Goal: Check status: Check status

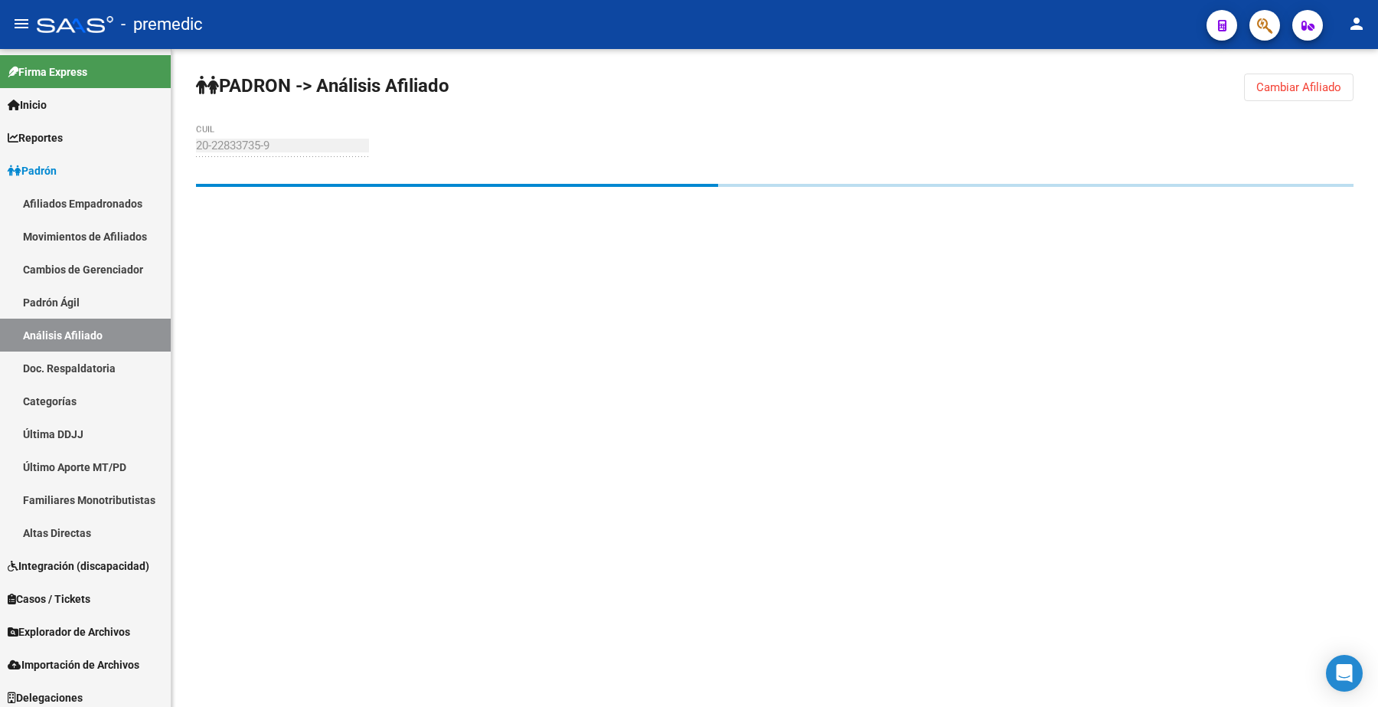
click at [686, 84] on span "Cambiar Afiliado" at bounding box center [1298, 87] width 85 height 14
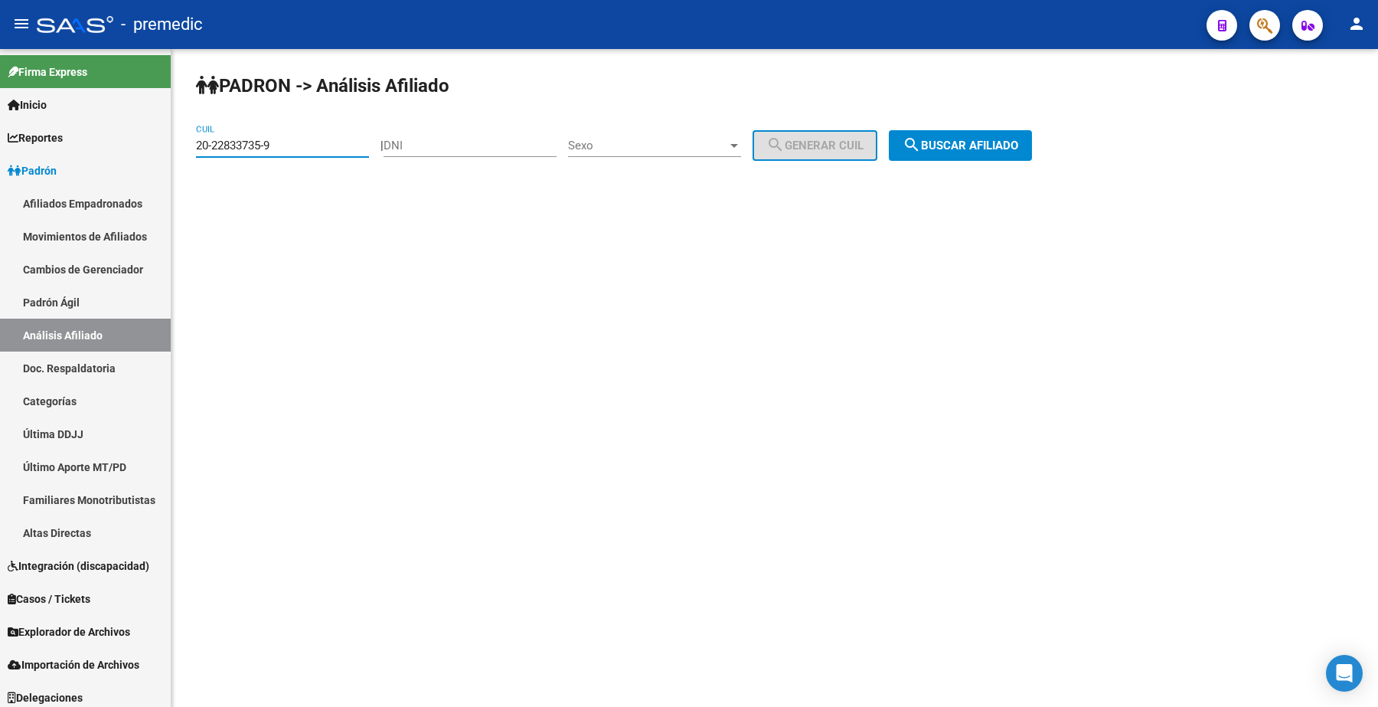
click at [289, 143] on input "20-22833735-9" at bounding box center [282, 146] width 173 height 14
drag, startPoint x: 289, startPoint y: 143, endPoint x: 132, endPoint y: 136, distance: 157.1
click at [132, 136] on mat-sidenav-container "Firma Express Inicio Calendario SSS Instructivos Contacto OS Reportes Padrón Tr…" at bounding box center [689, 378] width 1378 height 658
paste input "38465247-7"
click at [686, 139] on span "search Buscar afiliado" at bounding box center [961, 146] width 116 height 14
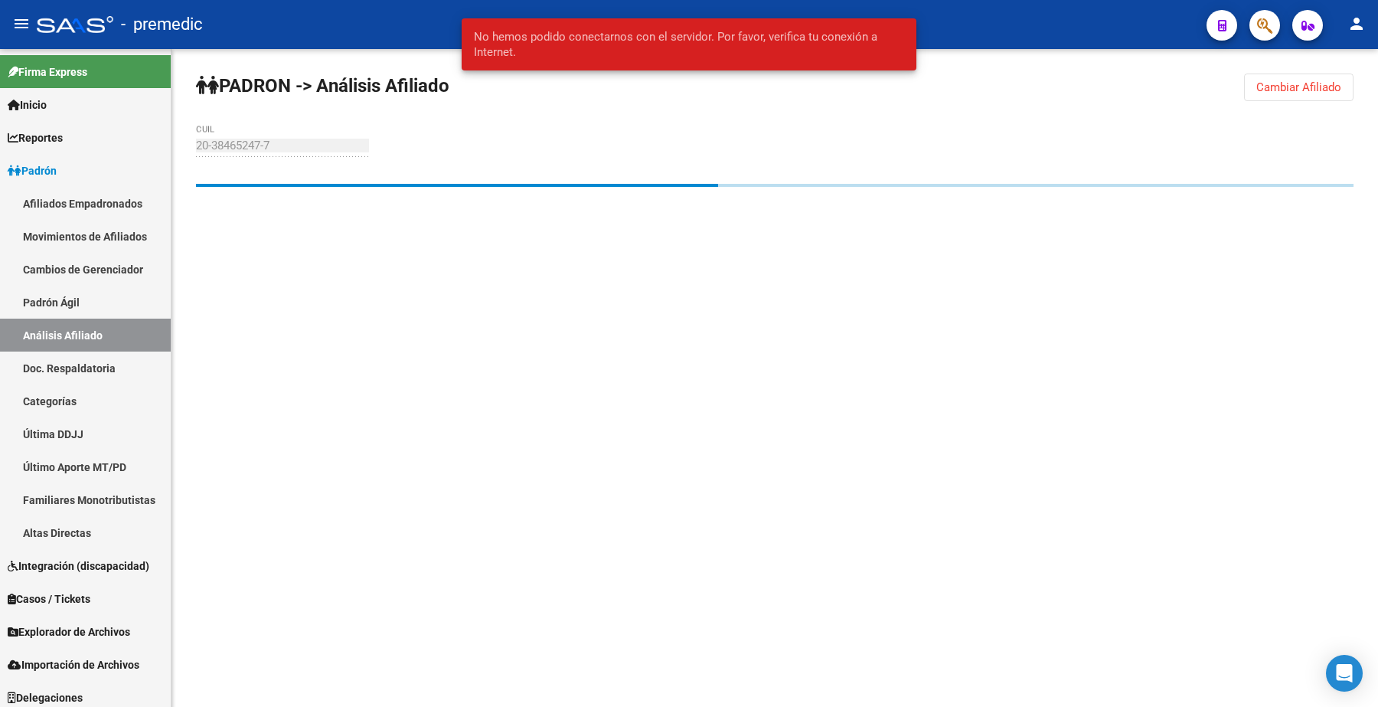
click at [686, 184] on div at bounding box center [775, 208] width 1158 height 49
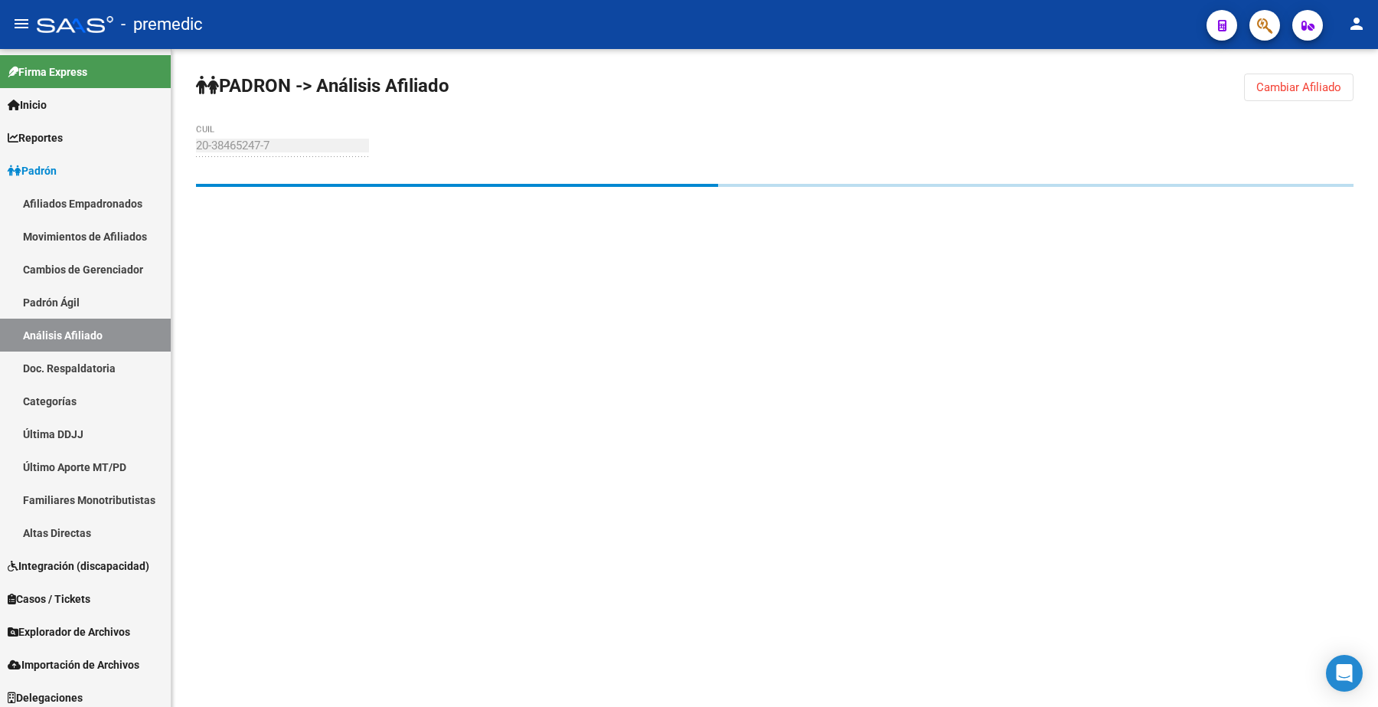
click at [686, 83] on span "Cambiar Afiliado" at bounding box center [1298, 87] width 85 height 14
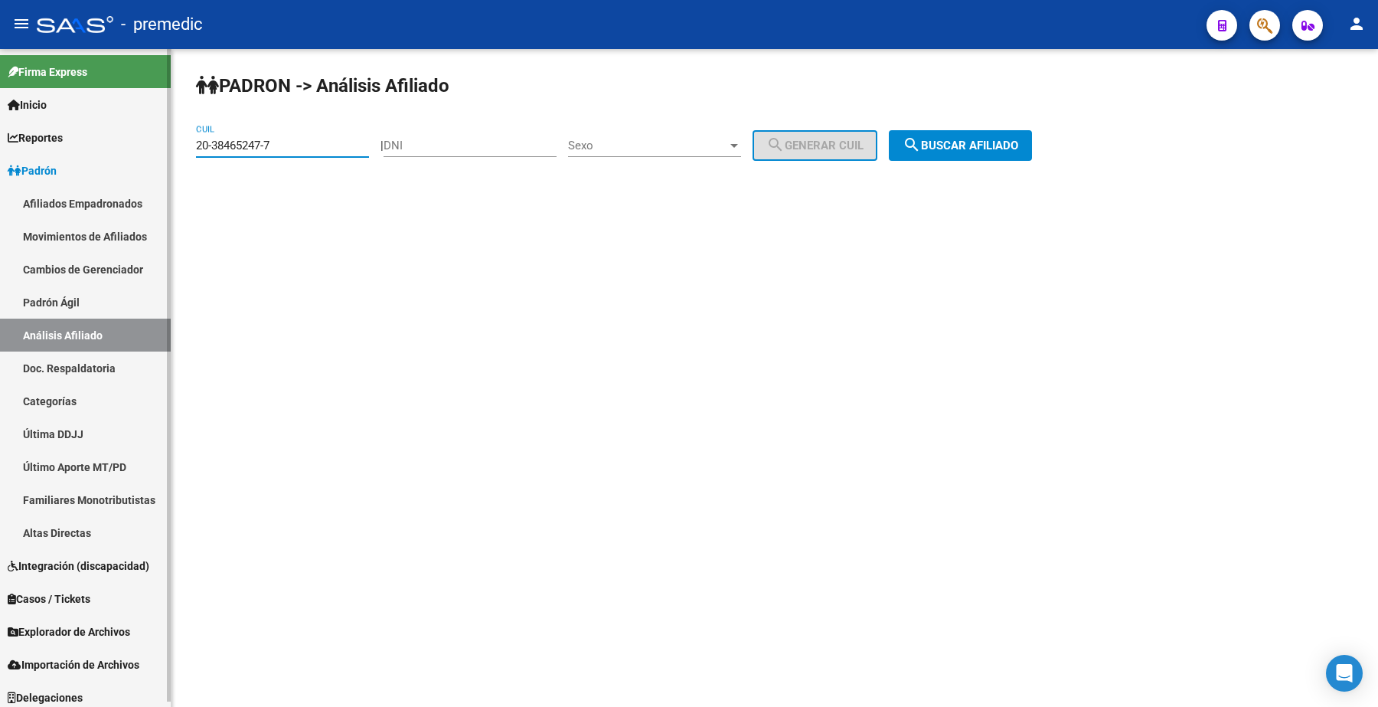
drag, startPoint x: 277, startPoint y: 140, endPoint x: 0, endPoint y: 87, distance: 282.3
click at [0, 87] on mat-sidenav-container "Firma Express Inicio Calendario SSS Instructivos Contacto OS Reportes Padrón Tr…" at bounding box center [689, 378] width 1378 height 658
paste input "7-28681475"
click at [686, 163] on div "PADRON -> Análisis Afiliado 27-28681475-7 CUIL | DNI Sexo Sexo search Generar C…" at bounding box center [775, 129] width 1207 height 161
click at [686, 149] on span "search Buscar afiliado" at bounding box center [961, 146] width 116 height 14
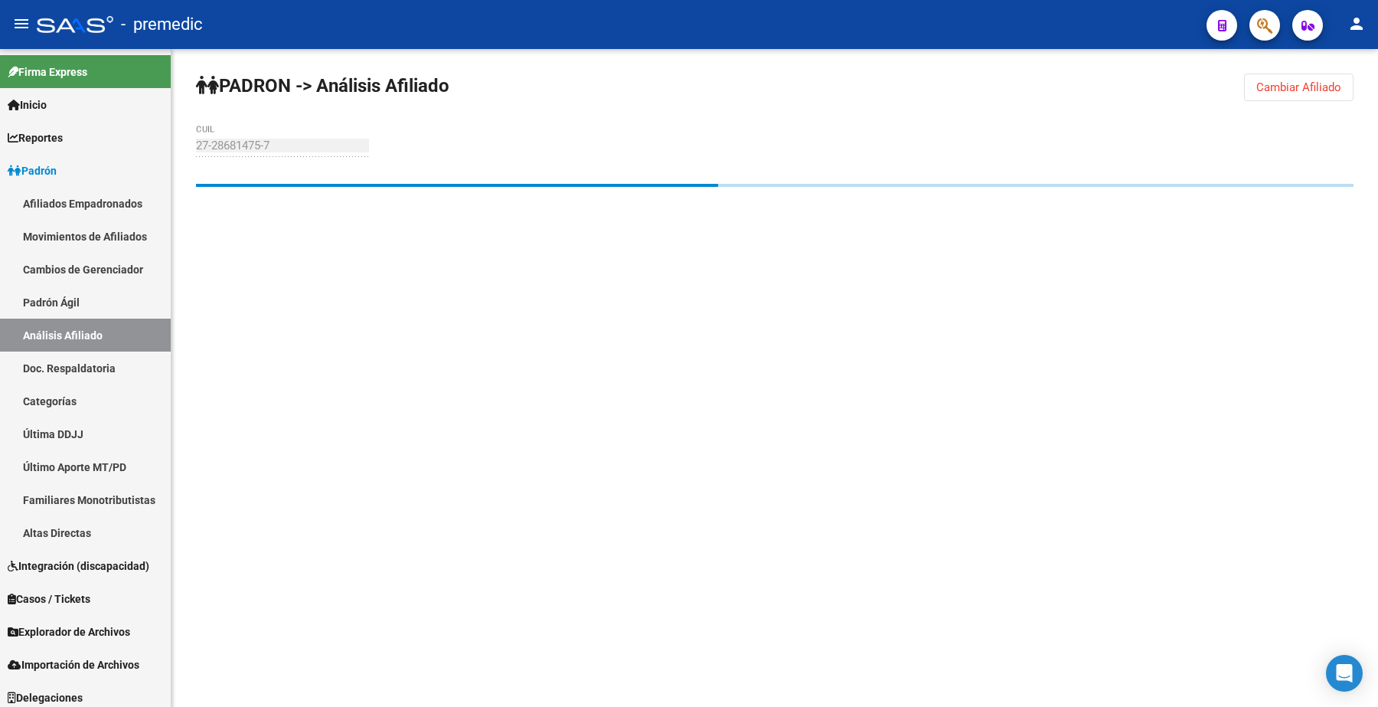
drag, startPoint x: 584, startPoint y: 312, endPoint x: 764, endPoint y: 226, distance: 199.3
click at [584, 312] on mat-sidenav-content "PADRON -> Análisis Afiliado Cambiar Afiliado 27-28681475-7 CUIL" at bounding box center [775, 378] width 1207 height 658
click at [686, 92] on span "Cambiar Afiliado" at bounding box center [1298, 87] width 85 height 14
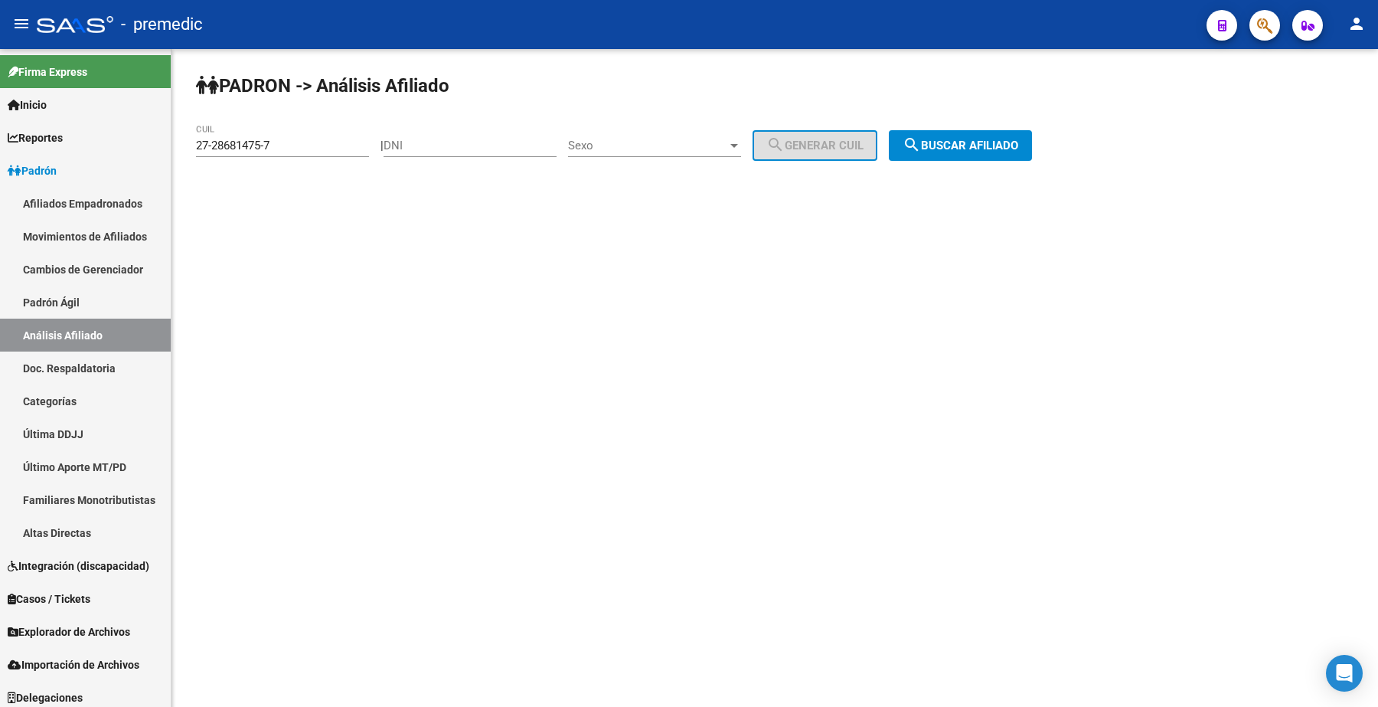
click at [686, 154] on button "search Buscar afiliado" at bounding box center [960, 145] width 143 height 31
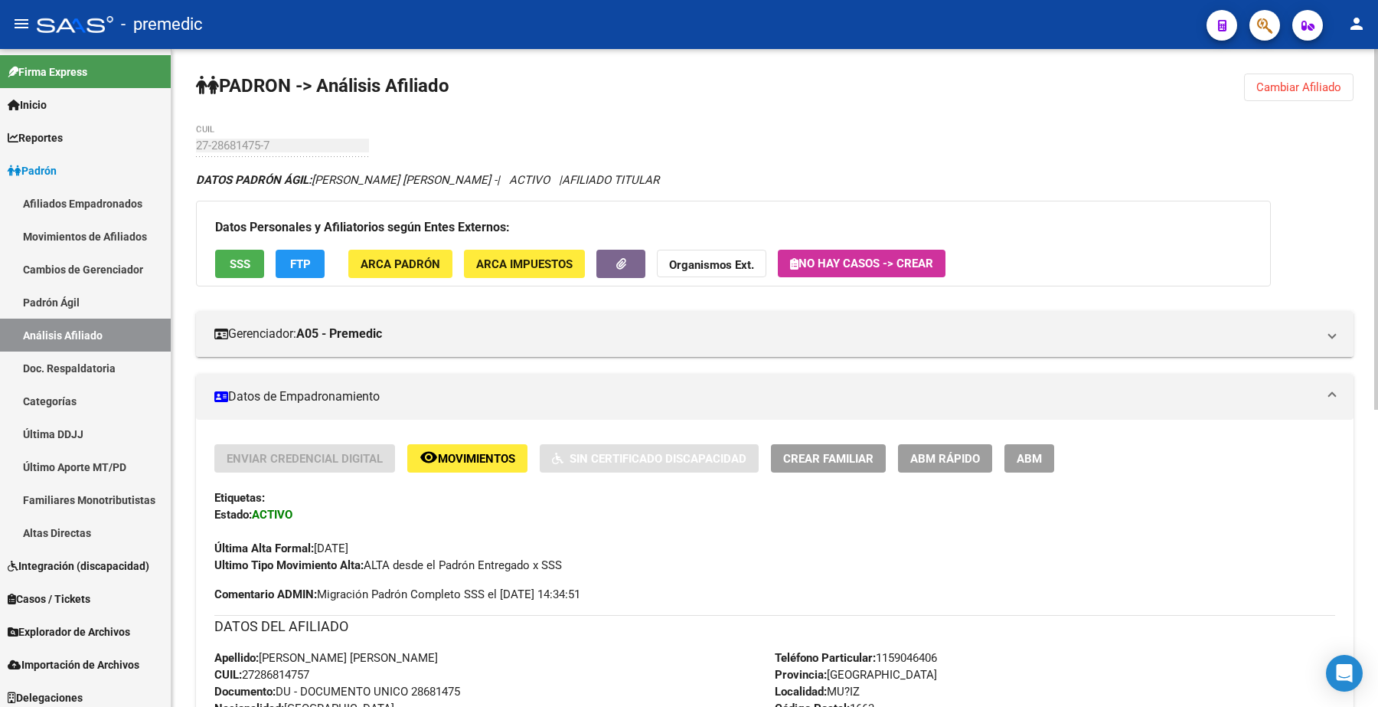
click at [686, 81] on span "Cambiar Afiliado" at bounding box center [1298, 87] width 85 height 14
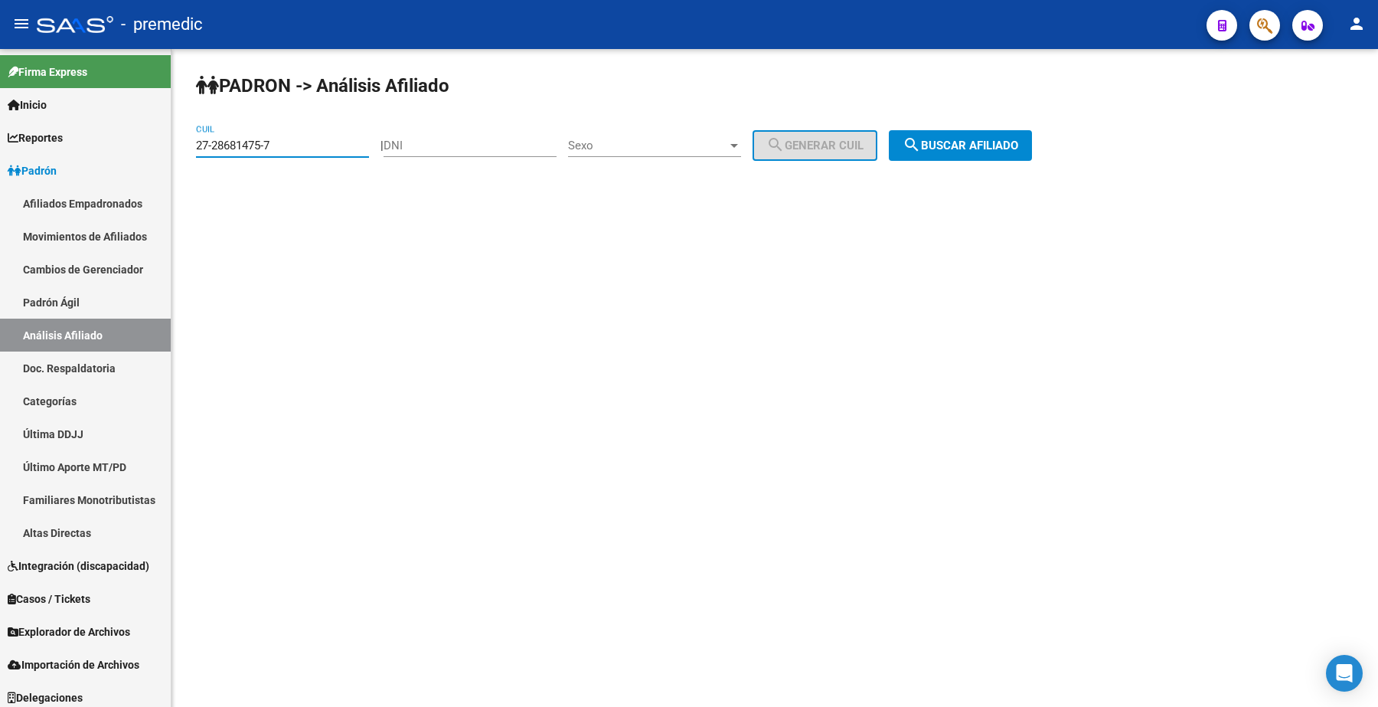
drag, startPoint x: 188, startPoint y: 146, endPoint x: 482, endPoint y: 203, distance: 300.2
click at [142, 143] on mat-sidenav-container "Firma Express Inicio Calendario SSS Instructivos Contacto OS Reportes Padrón Tr…" at bounding box center [689, 378] width 1378 height 658
paste input "0538203-3"
click at [686, 151] on span "search Buscar afiliado" at bounding box center [961, 146] width 116 height 14
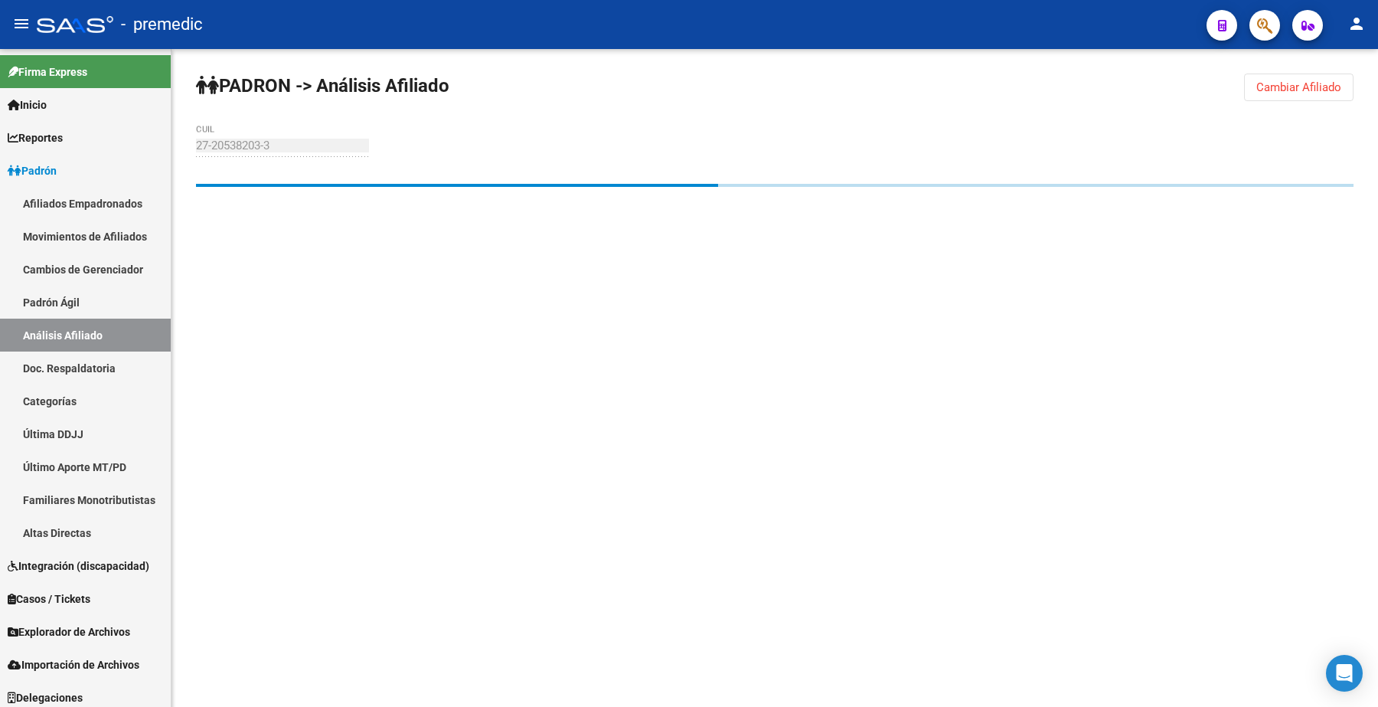
click at [593, 142] on div "PADRON -> Análisis Afiliado Cambiar Afiliado 27-20538203-3 CUIL" at bounding box center [775, 159] width 1207 height 221
click at [686, 93] on button "Cambiar Afiliado" at bounding box center [1298, 88] width 109 height 28
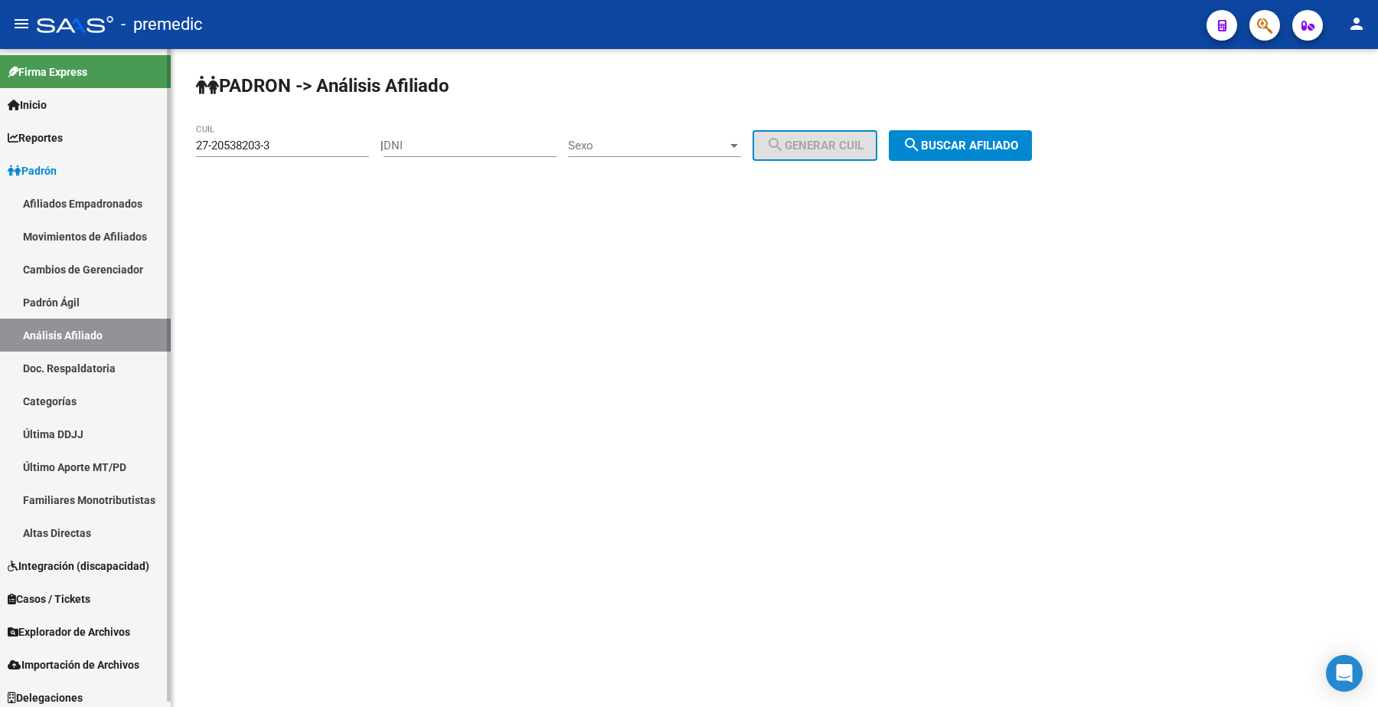
drag, startPoint x: 222, startPoint y: 147, endPoint x: 135, endPoint y: 139, distance: 87.7
click at [134, 139] on mat-sidenav-container "Firma Express Inicio Calendario SSS Instructivos Contacto OS Reportes Padrón Tr…" at bounding box center [689, 378] width 1378 height 658
click at [308, 139] on input "27-20538203-3" at bounding box center [282, 146] width 173 height 14
drag, startPoint x: 306, startPoint y: 140, endPoint x: 67, endPoint y: 139, distance: 239.6
click at [67, 139] on mat-sidenav-container "Firma Express Inicio Calendario SSS Instructivos Contacto OS Reportes Padrón Tr…" at bounding box center [689, 378] width 1378 height 658
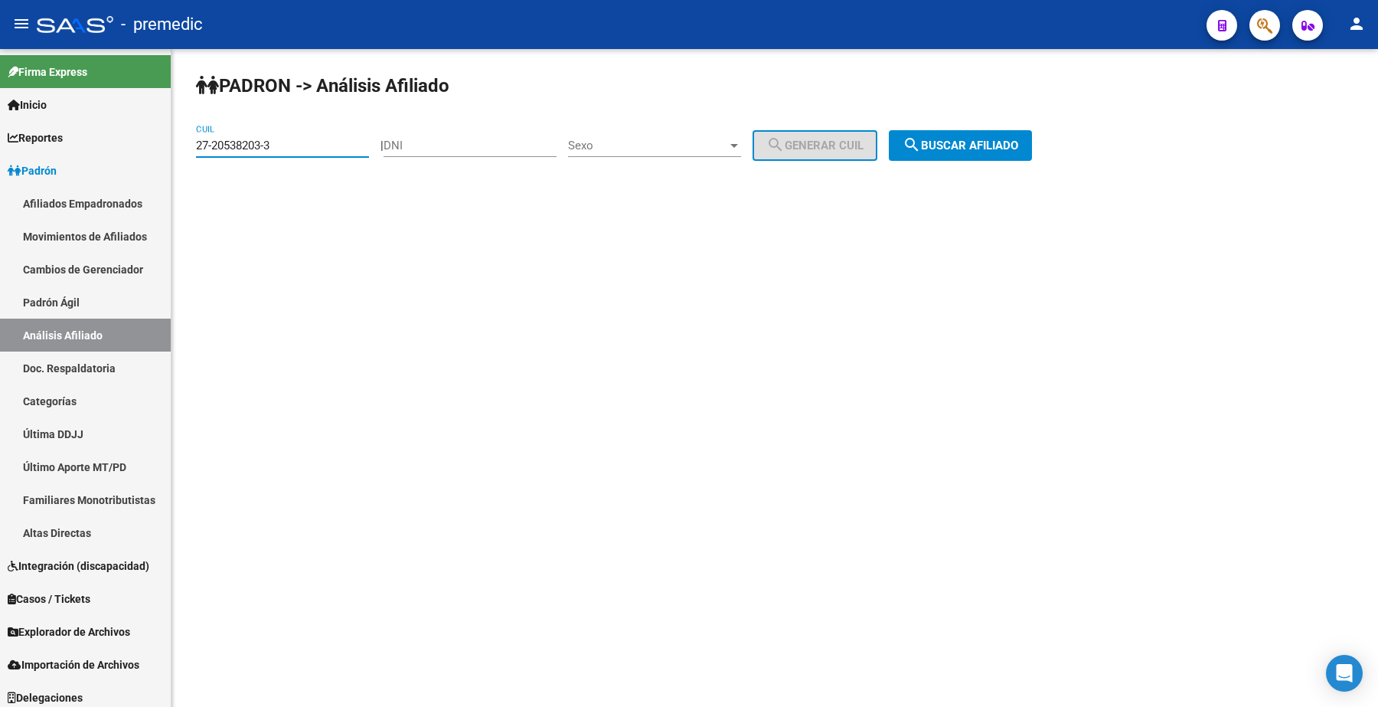
click at [686, 143] on span "search Buscar afiliado" at bounding box center [961, 146] width 116 height 14
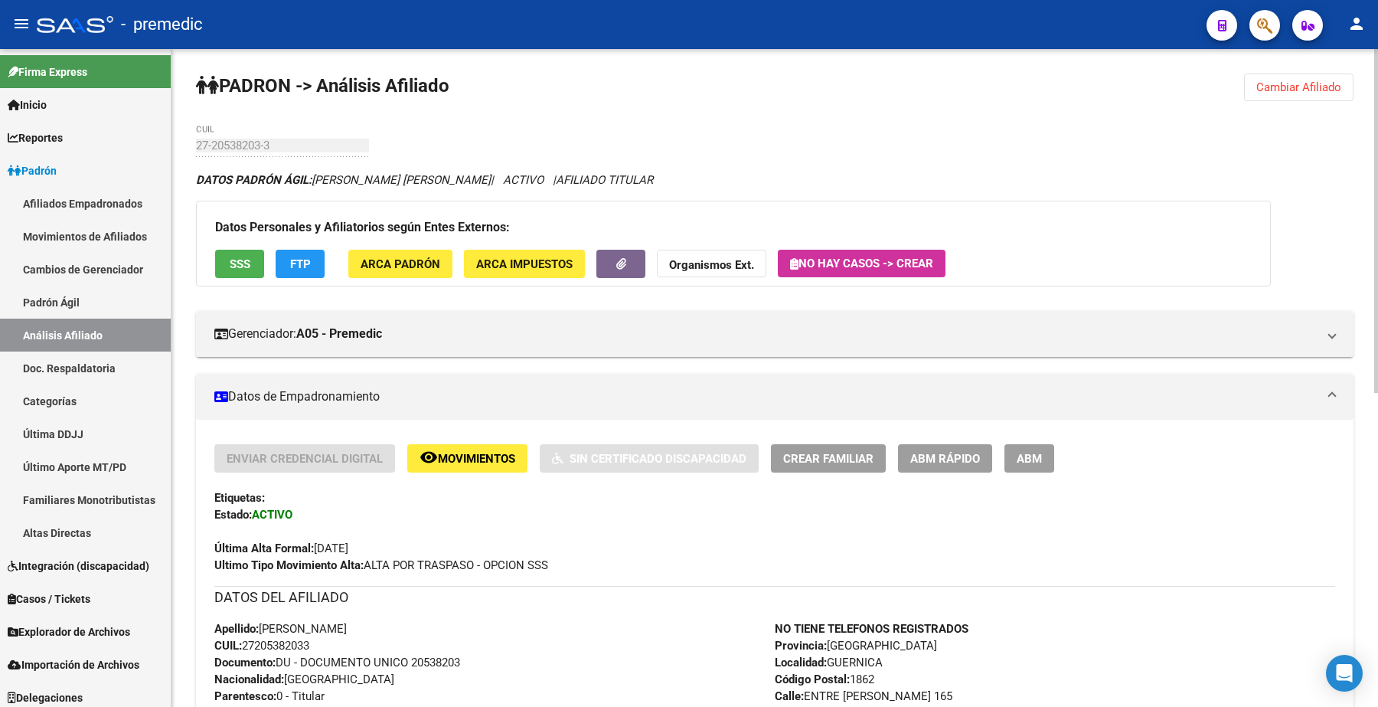
click at [686, 90] on span "Cambiar Afiliado" at bounding box center [1298, 87] width 85 height 14
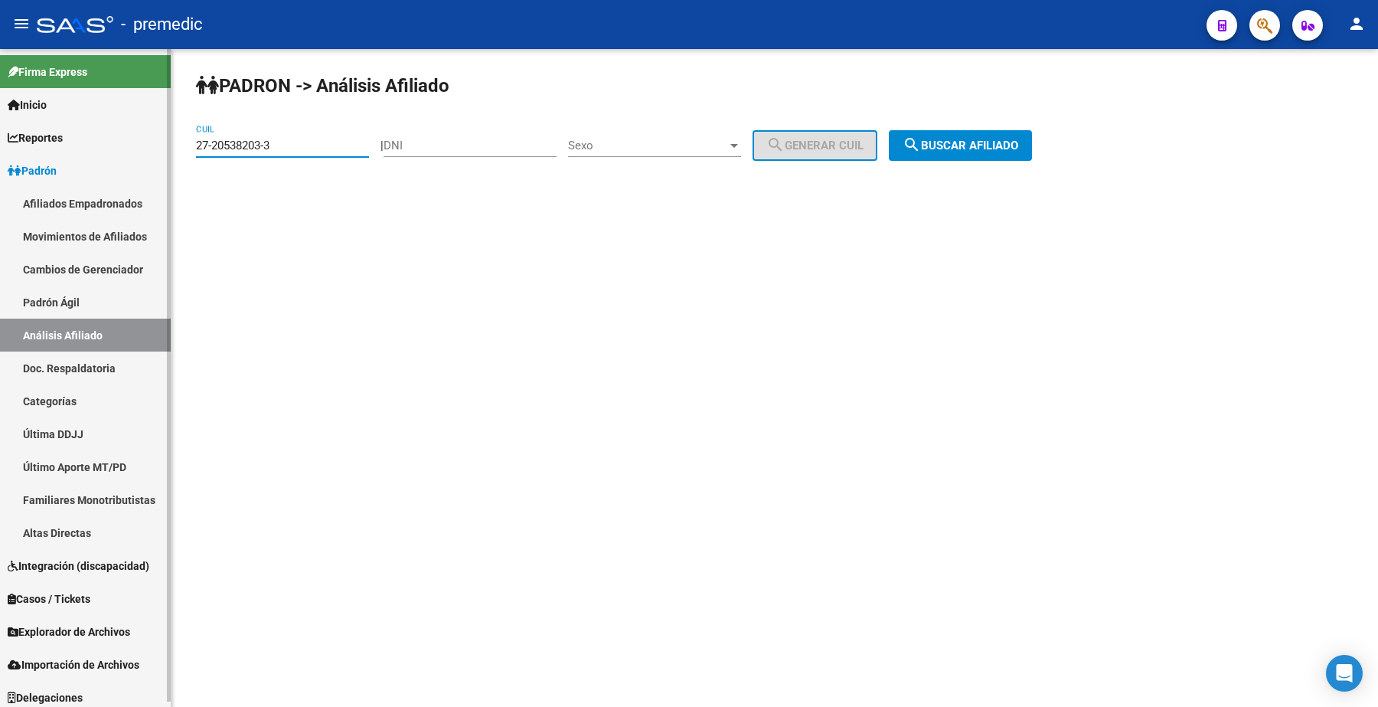
drag, startPoint x: 263, startPoint y: 148, endPoint x: 143, endPoint y: 147, distance: 119.4
click at [143, 147] on mat-sidenav-container "Firma Express Inicio Calendario SSS Instructivos Contacto OS Reportes Padrón Tr…" at bounding box center [689, 378] width 1378 height 658
paste input "40022974-6"
click at [686, 136] on button "search Buscar afiliado" at bounding box center [960, 145] width 143 height 31
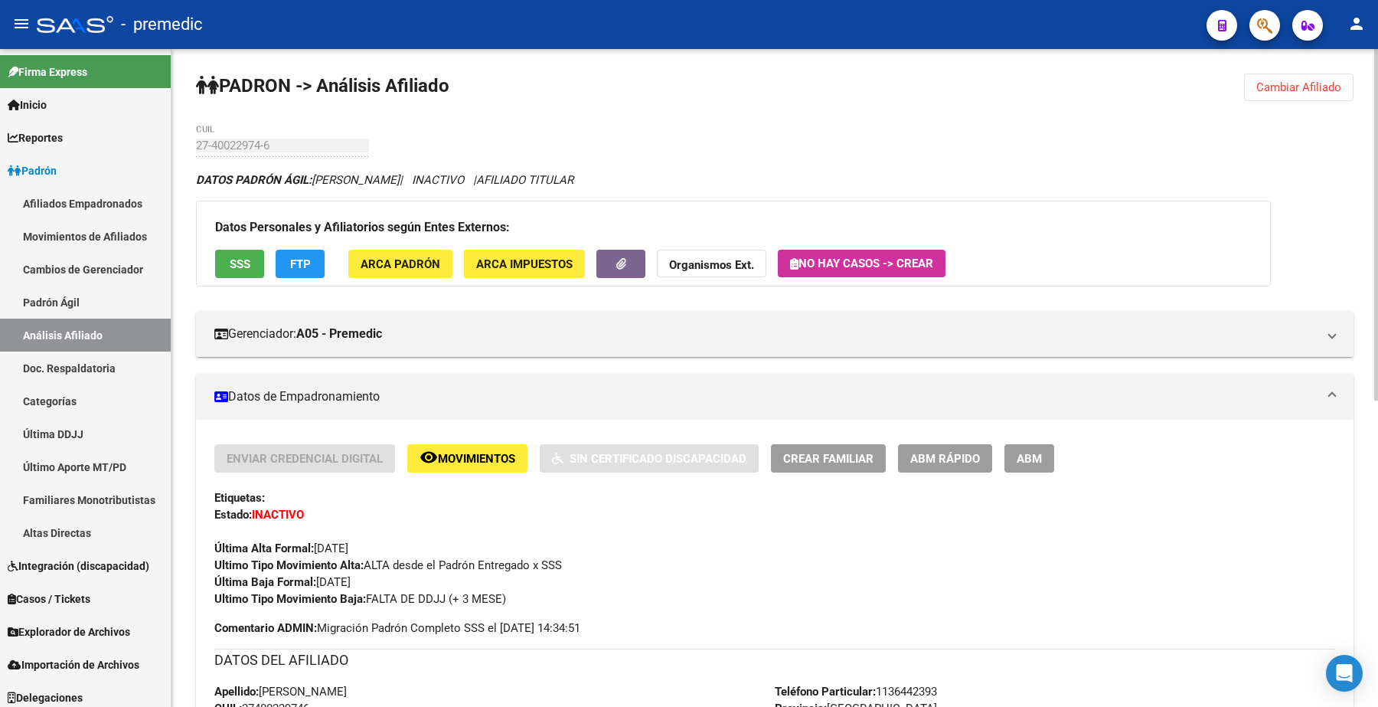
click at [686, 77] on button "Cambiar Afiliado" at bounding box center [1298, 88] width 109 height 28
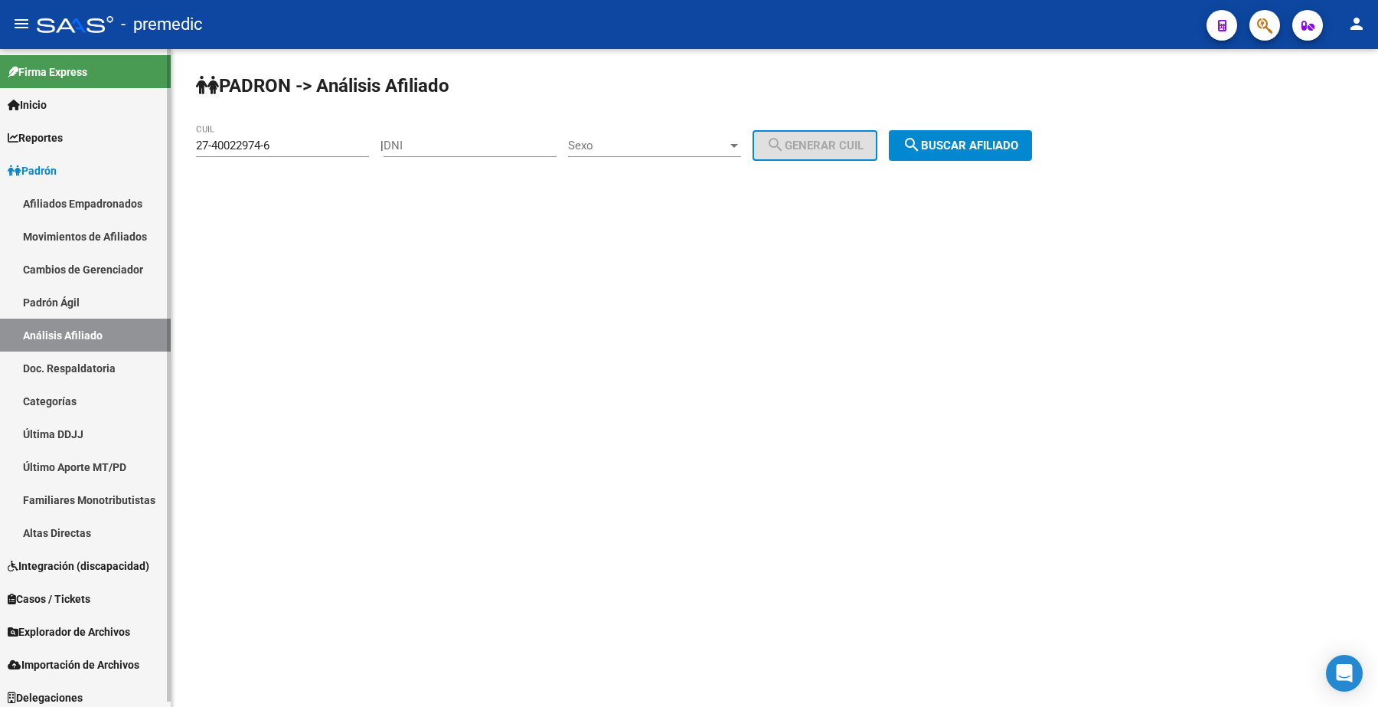
drag, startPoint x: 292, startPoint y: 149, endPoint x: 143, endPoint y: 149, distance: 149.3
click at [144, 149] on mat-sidenav-container "Firma Express Inicio Calendario SSS Instructivos Contacto OS Reportes Padrón Tr…" at bounding box center [689, 378] width 1378 height 658
paste input "0-22429806-5"
type input "20-22429806-5"
drag, startPoint x: 965, startPoint y: 140, endPoint x: 985, endPoint y: 136, distance: 20.3
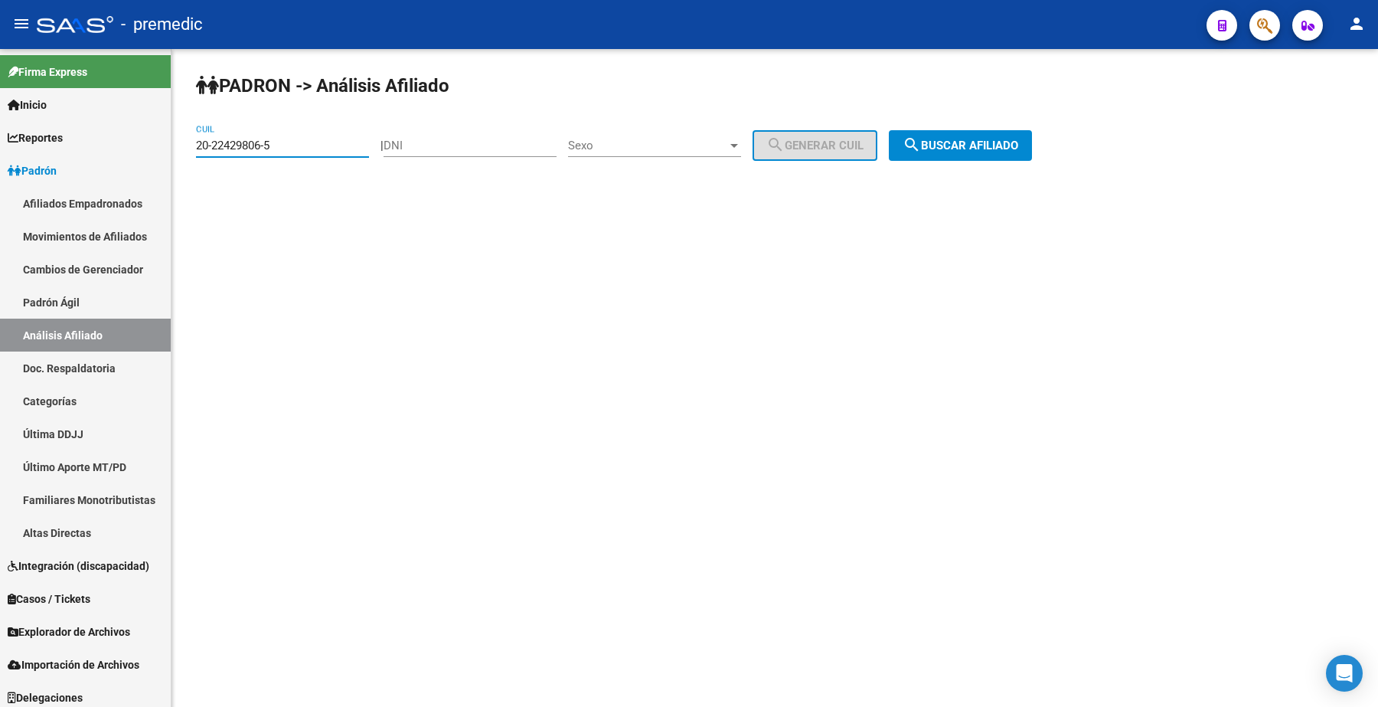
click at [686, 139] on span "search Buscar afiliado" at bounding box center [961, 146] width 116 height 14
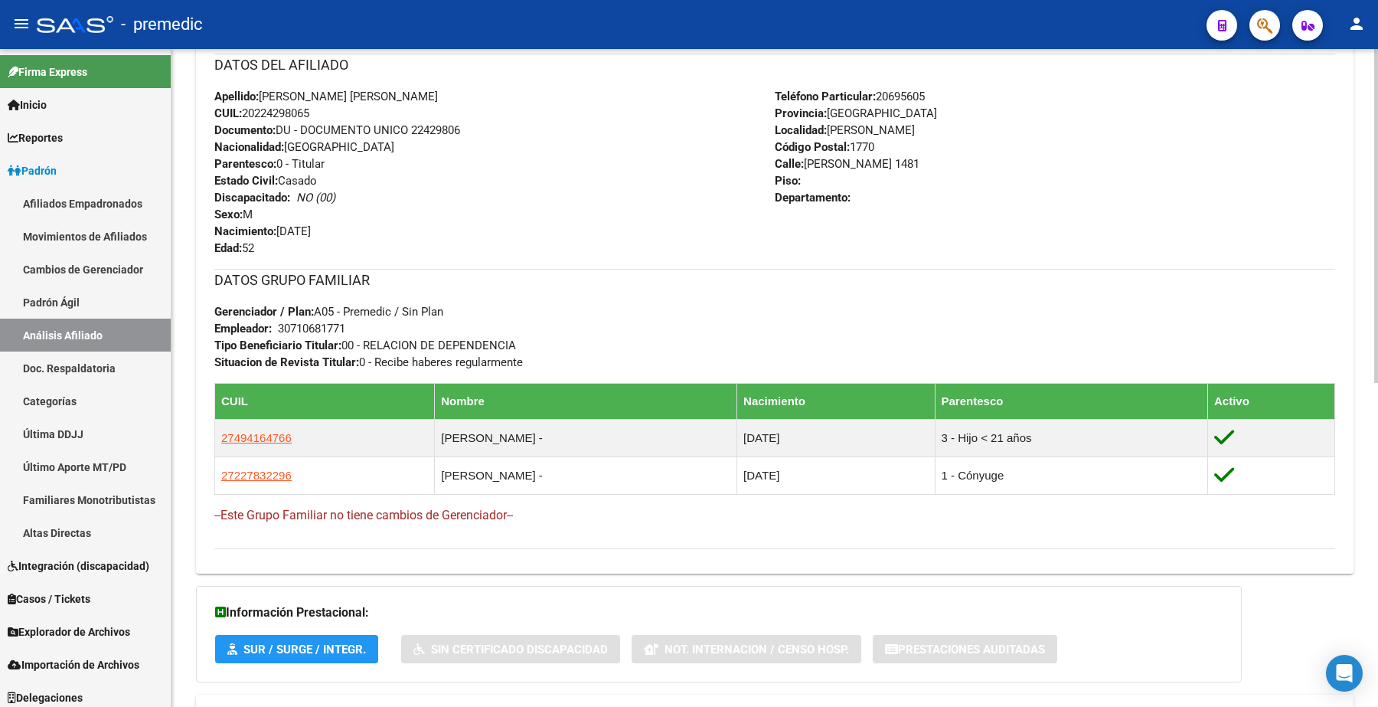
scroll to position [574, 0]
